Goal: Information Seeking & Learning: Find specific fact

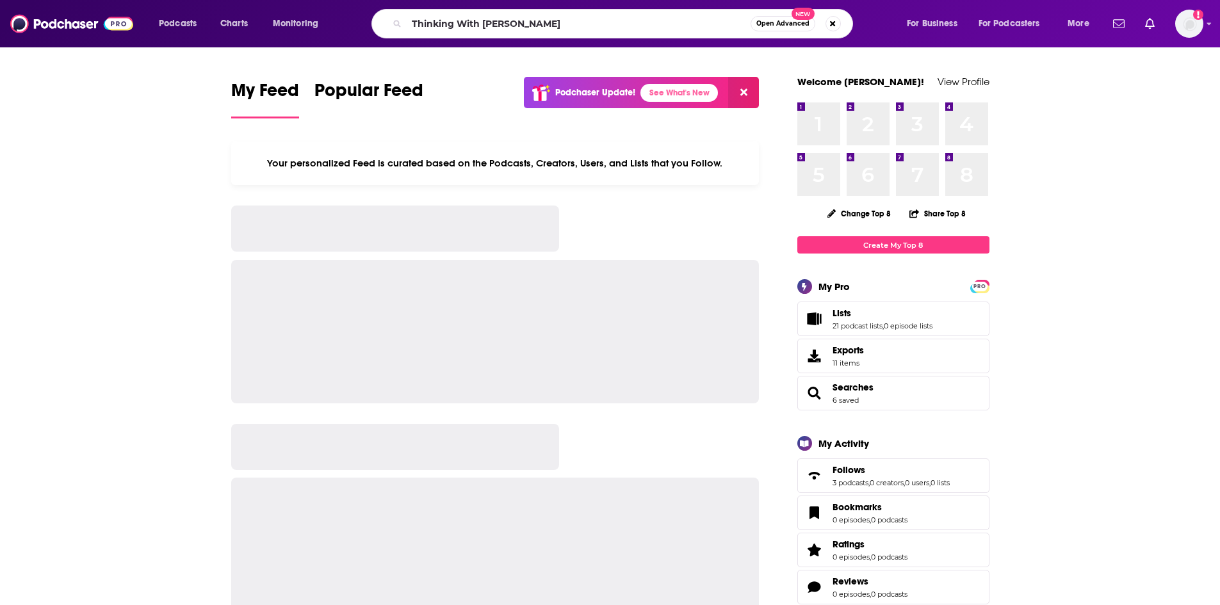
type input "Thinking With [PERSON_NAME]"
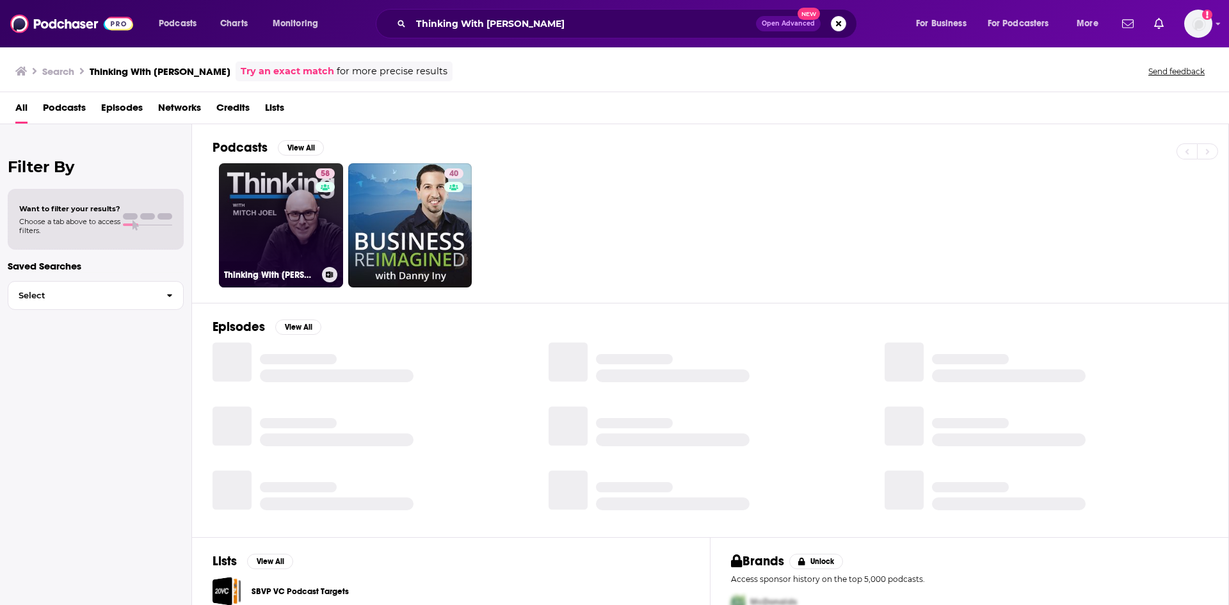
click at [266, 235] on link "58 Thinking With [PERSON_NAME]" at bounding box center [281, 225] width 124 height 124
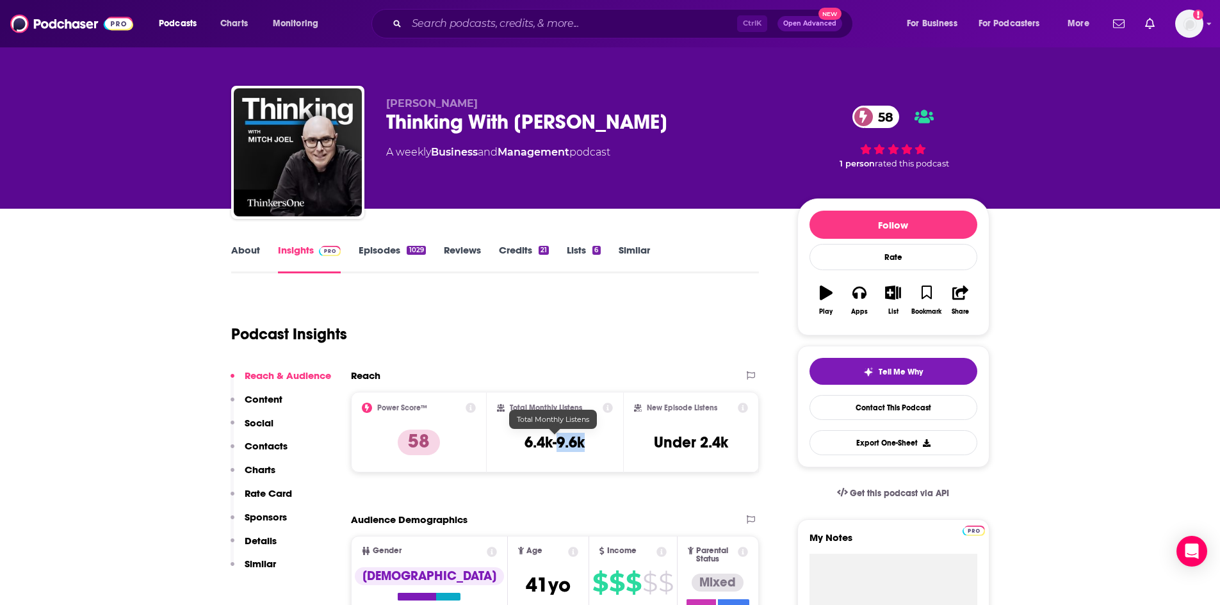
drag, startPoint x: 590, startPoint y: 444, endPoint x: 556, endPoint y: 445, distance: 33.3
click at [556, 445] on div "Total Monthly Listens 6.4k-9.6k" at bounding box center [555, 432] width 116 height 59
copy h3 "9.6k"
